Goal: Use online tool/utility: Utilize a website feature to perform a specific function

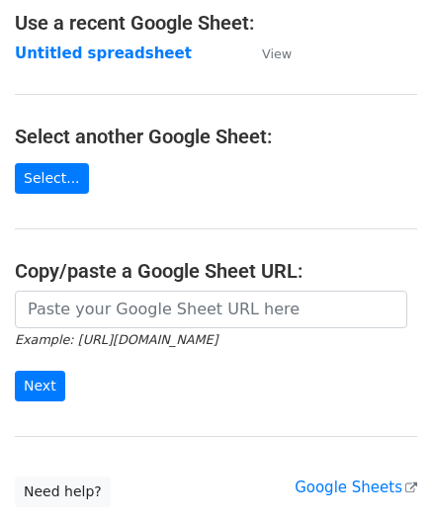
scroll to position [198, 0]
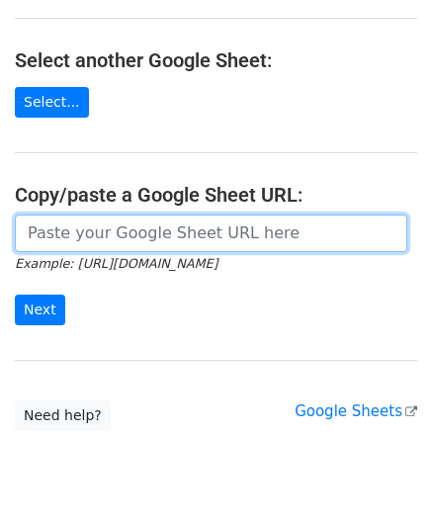
click at [87, 228] on input "url" at bounding box center [211, 234] width 393 height 38
paste input "https://docs.google.com/spreadsheets/d/1be1KXJc2nizftPkxMP98FLFL7OuLdOMaS3qzWxL…"
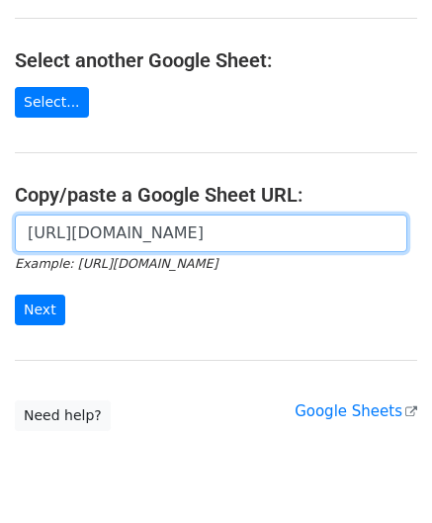
scroll to position [0, 434]
type input "https://docs.google.com/spreadsheets/d/1be1KXJc2nizftPkxMP98FLFL7OuLdOMaS3qzWxL…"
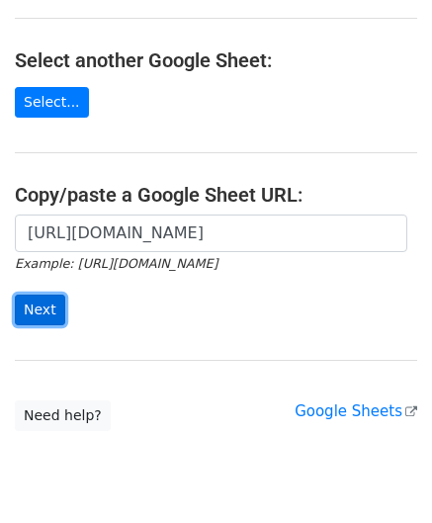
click at [43, 313] on input "Next" at bounding box center [40, 310] width 50 height 31
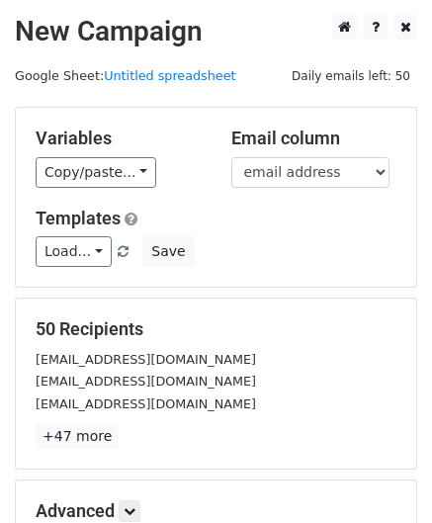
scroll to position [241, 0]
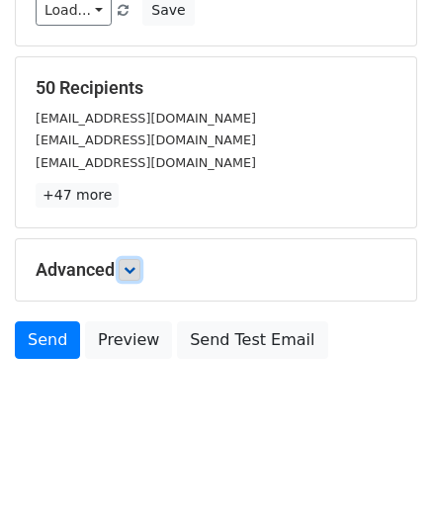
click at [136, 259] on link at bounding box center [130, 270] width 22 height 22
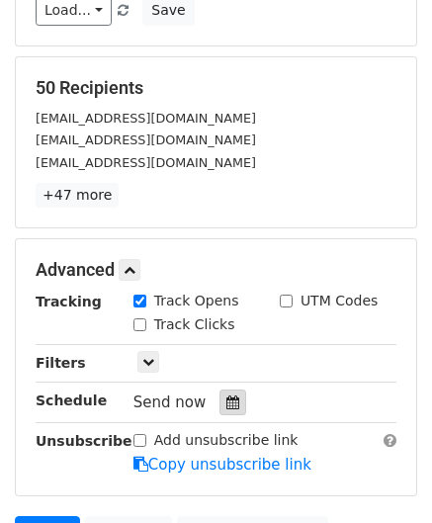
click at [226, 400] on icon at bounding box center [232, 402] width 13 height 14
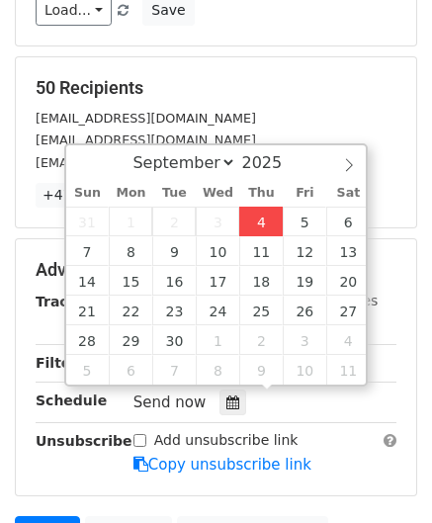
type input "[DATE] 12:00"
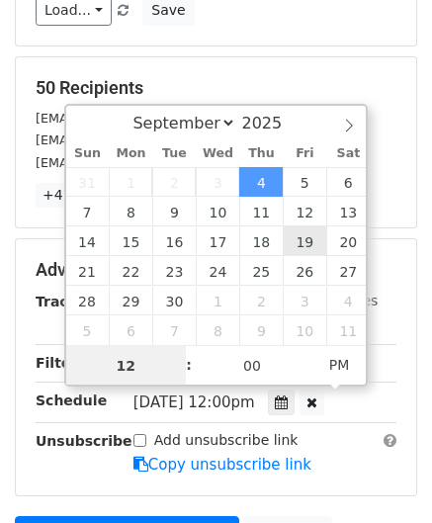
paste input "8"
type input "8"
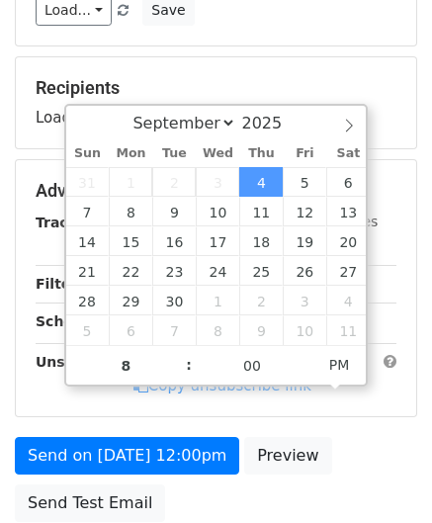
type input "[DATE] 20:00"
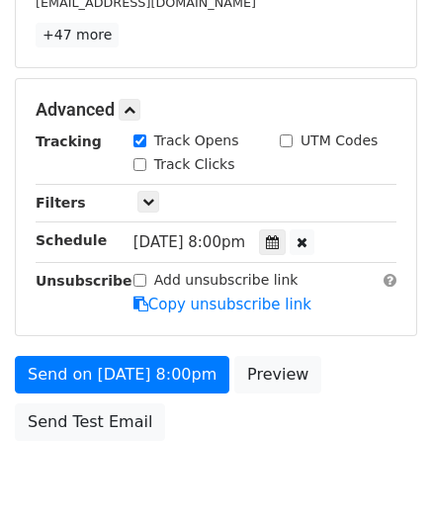
scroll to position [480, 0]
